Goal: Task Accomplishment & Management: Manage account settings

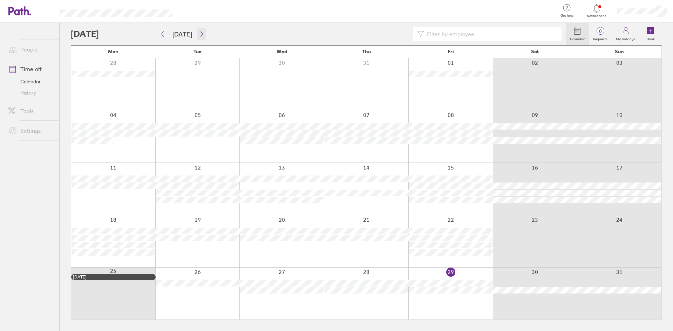
click at [199, 33] on icon "button" at bounding box center [201, 34] width 5 height 6
